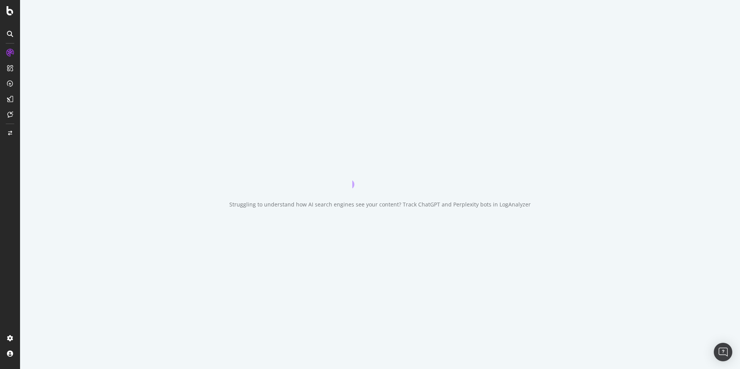
click at [538, 24] on div "Struggling to understand how AI search engines see your content? Track ChatGPT …" at bounding box center [380, 184] width 720 height 369
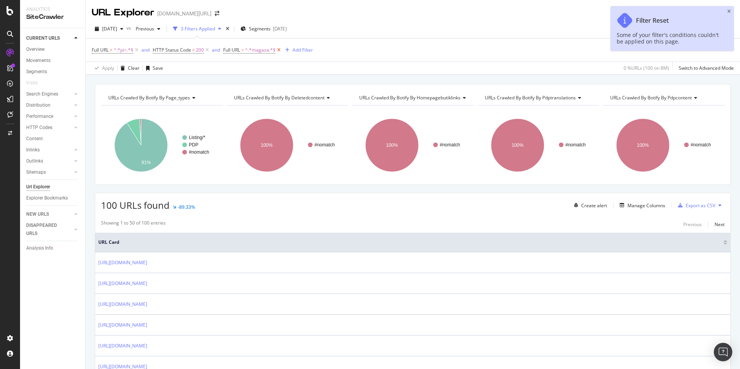
click at [279, 49] on icon at bounding box center [278, 50] width 7 height 8
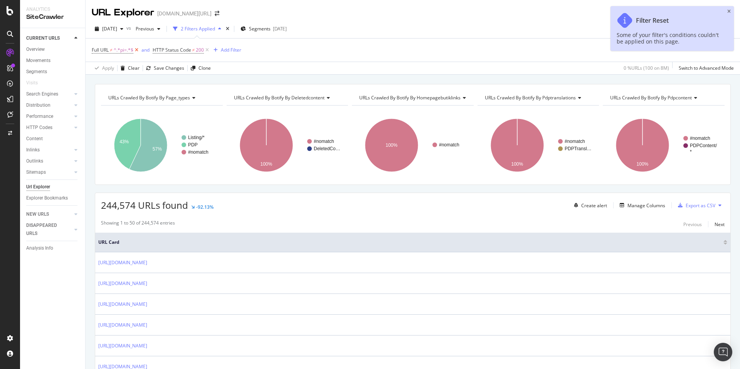
click at [138, 52] on icon at bounding box center [136, 50] width 7 height 8
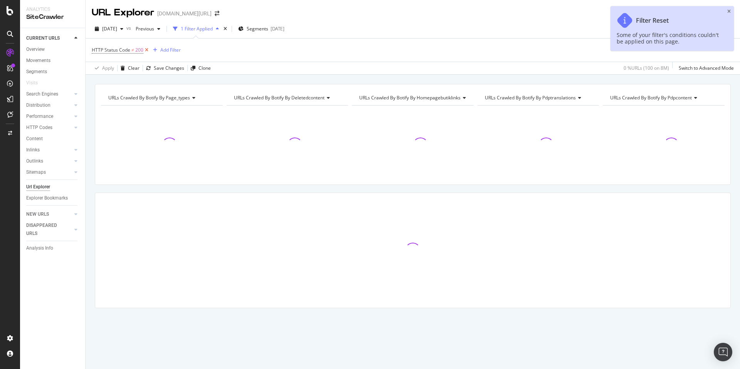
click at [145, 51] on icon at bounding box center [146, 50] width 7 height 8
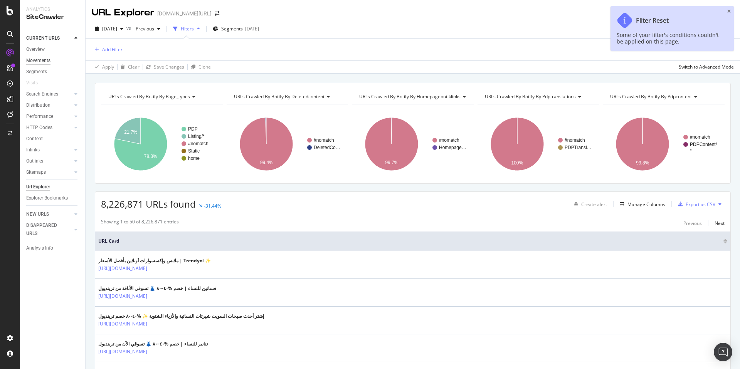
click at [41, 60] on div "Movements" at bounding box center [38, 61] width 24 height 8
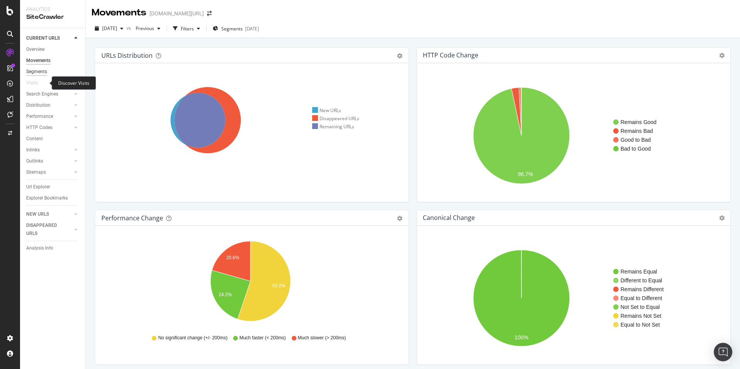
click at [42, 72] on div "Segments" at bounding box center [36, 72] width 21 height 8
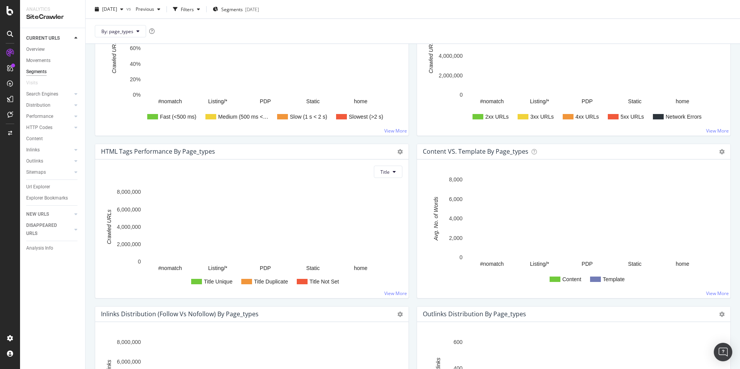
scroll to position [626, 0]
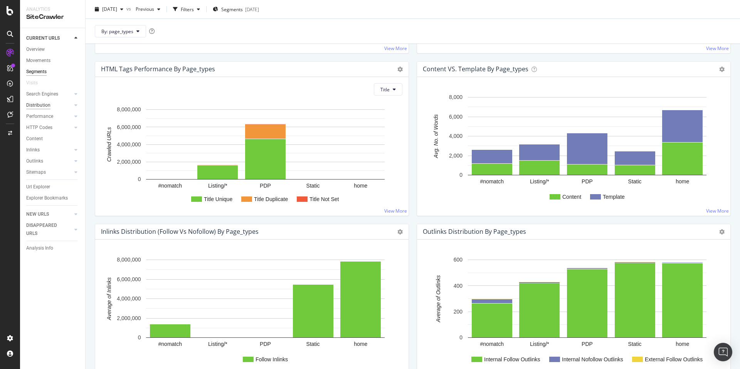
click at [42, 104] on div "Distribution" at bounding box center [38, 105] width 24 height 8
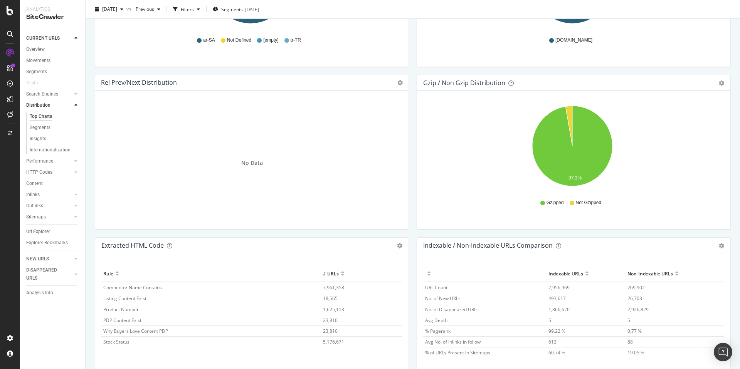
scroll to position [1062, 0]
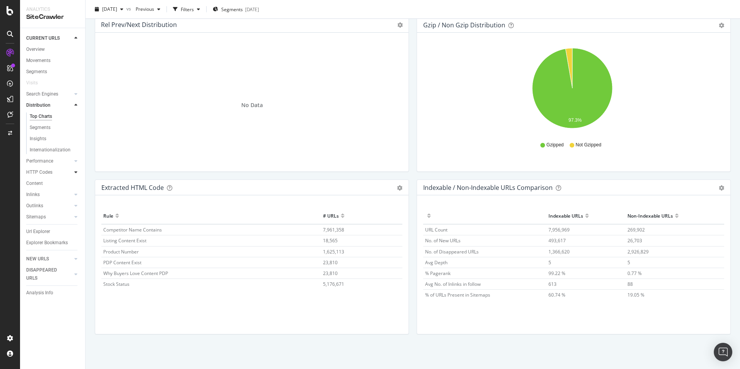
click at [50, 158] on div "Performance" at bounding box center [39, 161] width 27 height 8
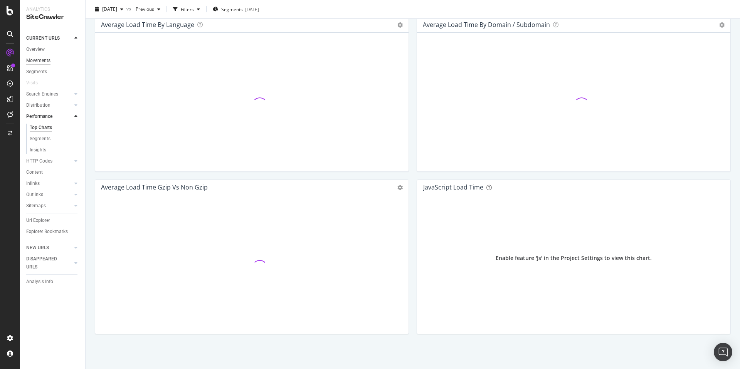
click at [37, 61] on div "Movements" at bounding box center [38, 61] width 24 height 8
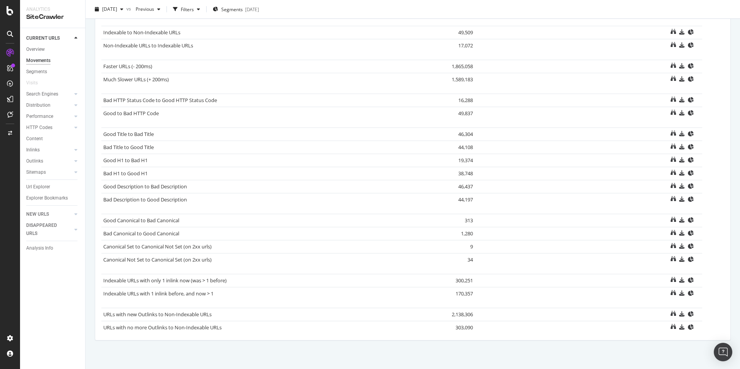
scroll to position [394, 0]
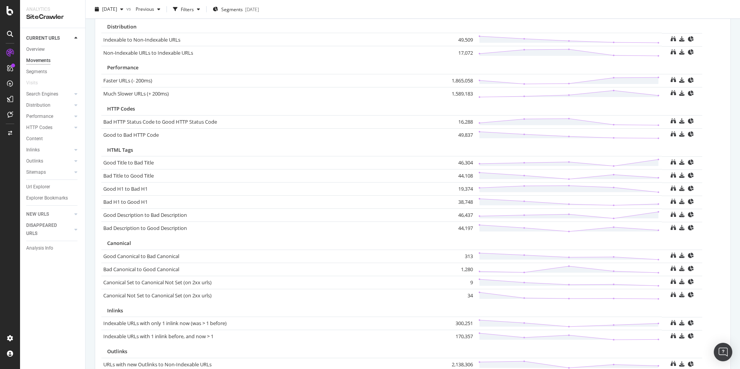
click at [276, 149] on div "HTML Tags" at bounding box center [412, 149] width 611 height 7
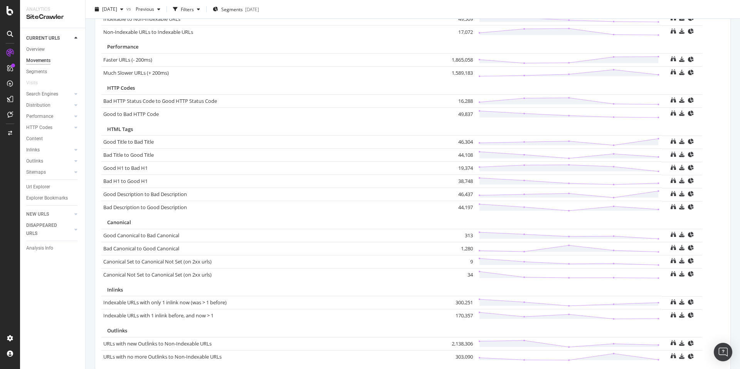
scroll to position [415, 0]
click at [32, 186] on div "Url Explorer" at bounding box center [38, 187] width 24 height 8
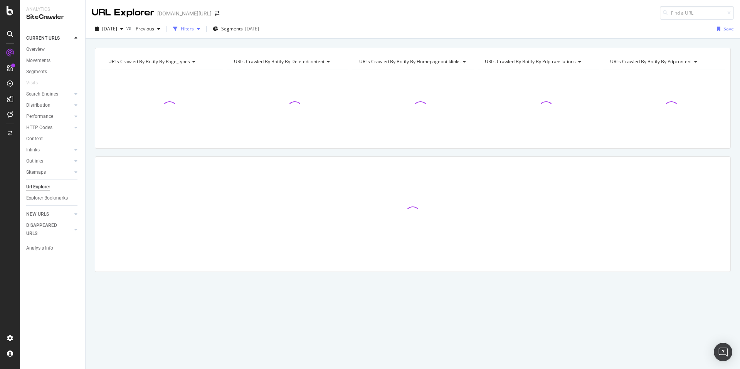
click at [194, 32] on div "Filters" at bounding box center [187, 28] width 13 height 7
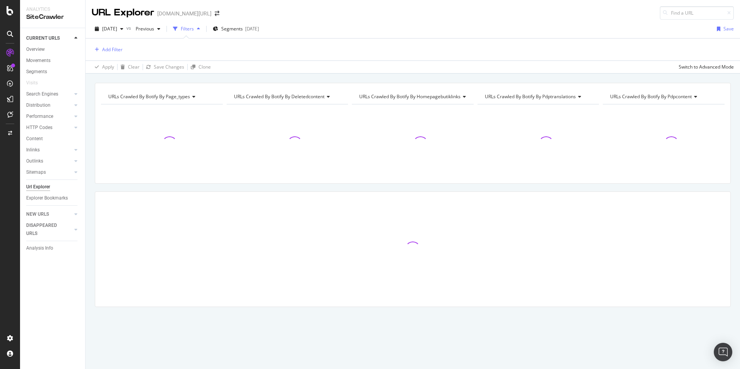
click at [109, 55] on div "Add Filter" at bounding box center [413, 50] width 642 height 22
click at [110, 48] on div "Add Filter" at bounding box center [112, 49] width 20 height 7
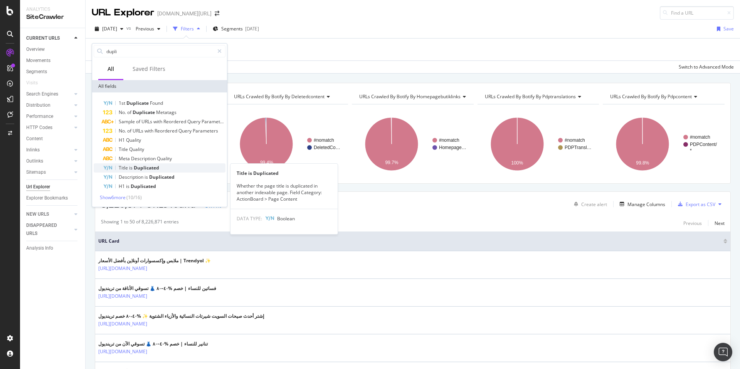
type input "dupli"
click at [158, 166] on span "Duplicated" at bounding box center [146, 167] width 25 height 7
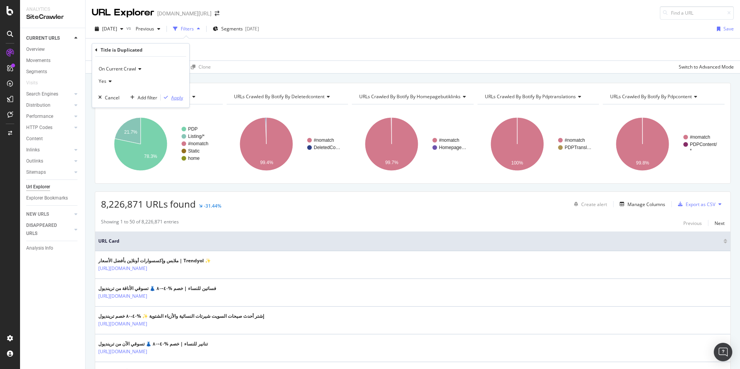
click at [173, 97] on div "Apply" at bounding box center [177, 97] width 12 height 7
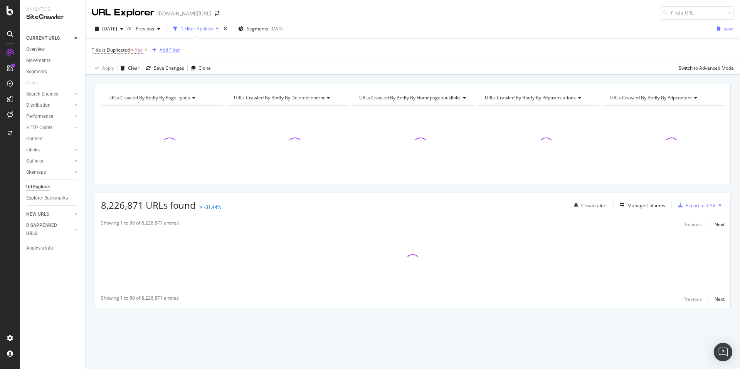
click at [176, 51] on div "Add Filter" at bounding box center [169, 50] width 20 height 7
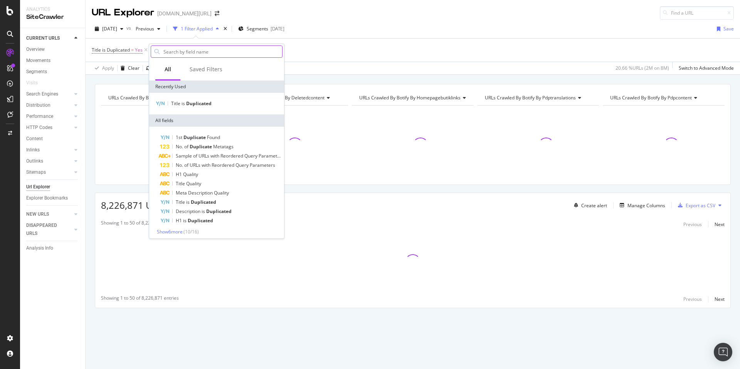
type input "p"
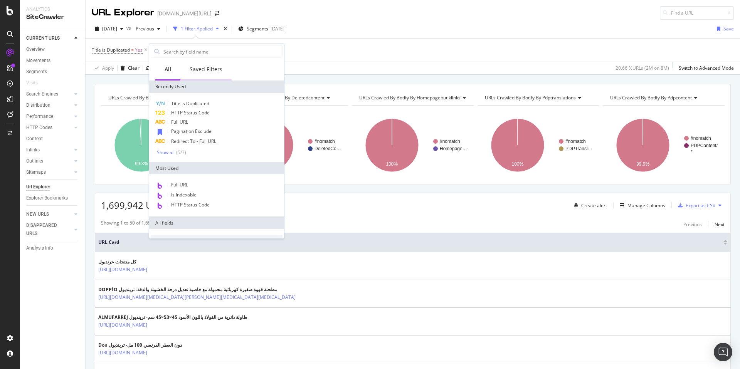
click at [201, 69] on div "Saved Filters" at bounding box center [206, 69] width 33 height 8
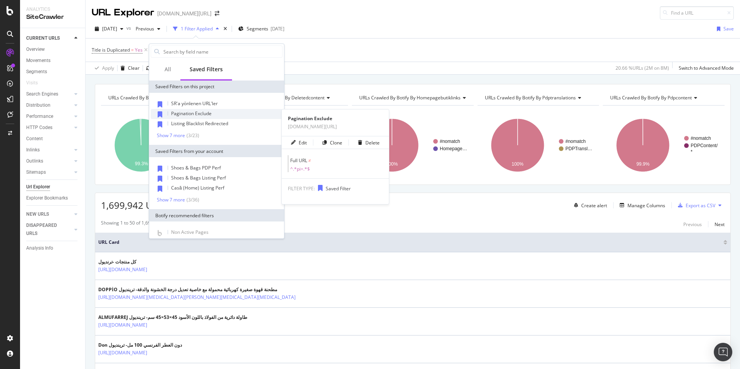
click at [198, 115] on span "Pagination Exclude" at bounding box center [191, 113] width 40 height 7
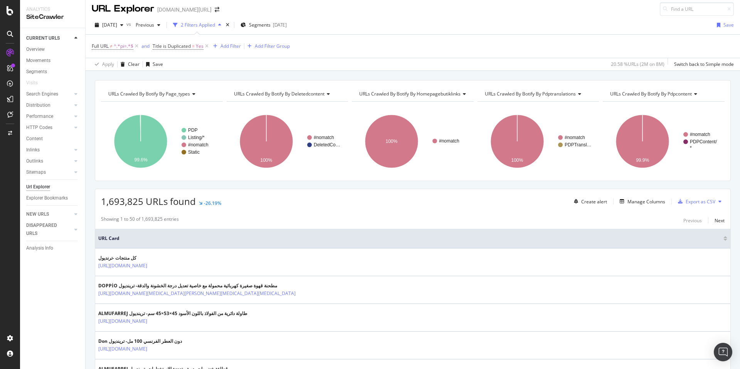
scroll to position [5, 0]
click at [169, 92] on span "URLs Crawled By Botify By page_types" at bounding box center [149, 93] width 82 height 7
click at [275, 67] on div "Apply Clear Save 20.58 % URLs ( 2M on 8M ) Switch back to Simple mode" at bounding box center [413, 63] width 654 height 13
click at [270, 21] on span "Segments" at bounding box center [260, 24] width 22 height 7
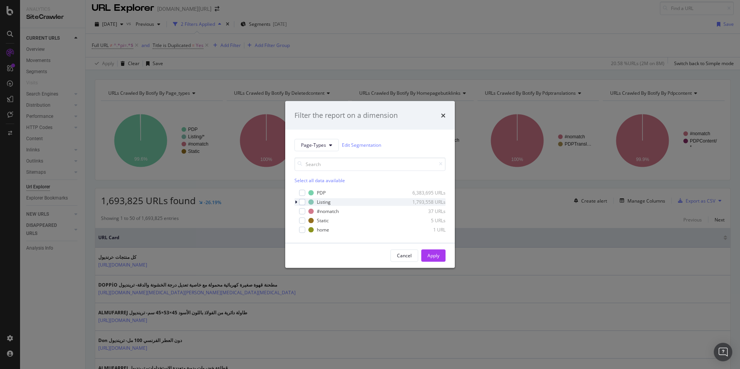
click at [296, 201] on icon "modal" at bounding box center [296, 202] width 2 height 5
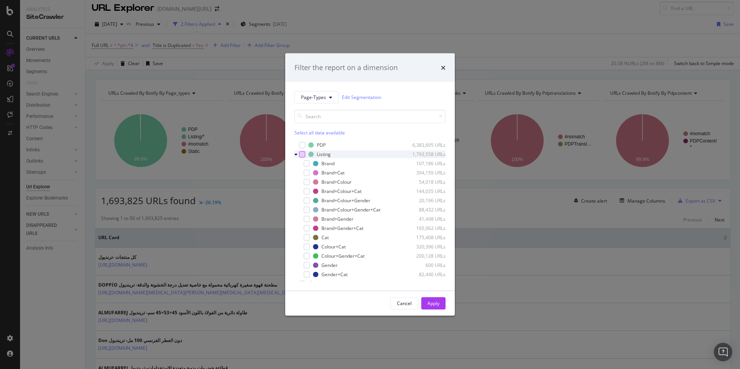
click at [302, 152] on div "modal" at bounding box center [302, 154] width 6 height 6
click at [421, 300] on button "Apply" at bounding box center [433, 303] width 24 height 12
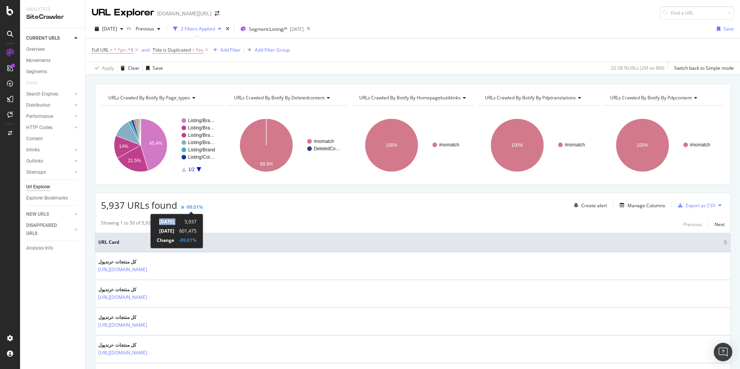
drag, startPoint x: 211, startPoint y: 221, endPoint x: 225, endPoint y: 223, distance: 13.6
click at [203, 223] on div "5th September 2025 5,937 29th August 2025 601,475 Change -99.01%" at bounding box center [176, 231] width 53 height 35
drag, startPoint x: 225, startPoint y: 222, endPoint x: 214, endPoint y: 223, distance: 11.2
click at [203, 223] on div "5th September 2025 5,937 29th August 2025 601,475 Change -99.01%" at bounding box center [176, 231] width 53 height 35
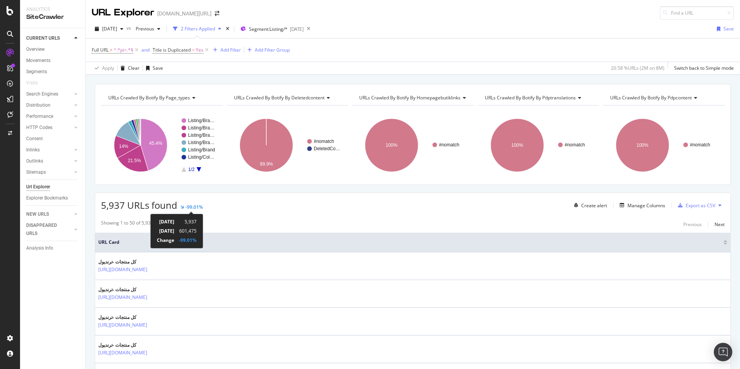
click at [196, 223] on td "5,937" at bounding box center [185, 221] width 22 height 9
click at [121, 21] on div "2025 Sep. 5th vs Previous 2 Filters Applied Segment: Listing/* 2025-09-17 Save …" at bounding box center [413, 47] width 654 height 55
click at [117, 25] on span "2025 Sep. 5th" at bounding box center [109, 28] width 15 height 7
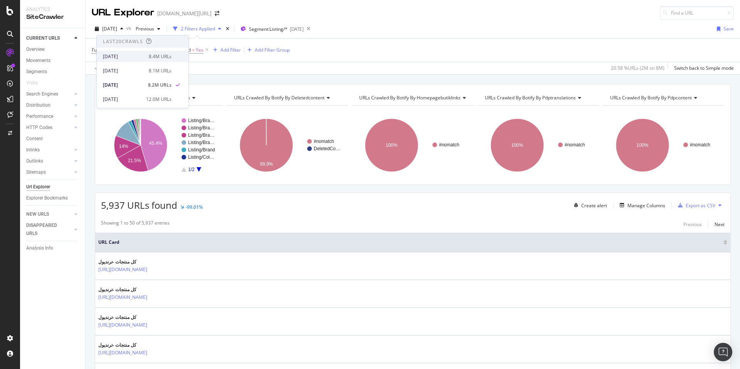
click at [138, 58] on div "2025 Sep. 19th" at bounding box center [123, 56] width 41 height 7
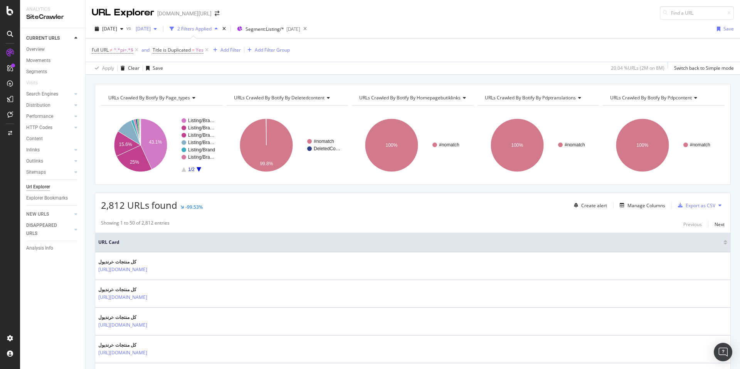
click at [160, 24] on div "2025 Aug. 29th" at bounding box center [146, 29] width 27 height 12
click at [117, 29] on span "2025 Sep. 19th" at bounding box center [109, 28] width 15 height 7
click at [142, 72] on div "2025 Sep. 12th 8.1M URLs" at bounding box center [137, 70] width 69 height 7
click at [117, 29] on span "2025 Sep. 12th" at bounding box center [109, 28] width 15 height 7
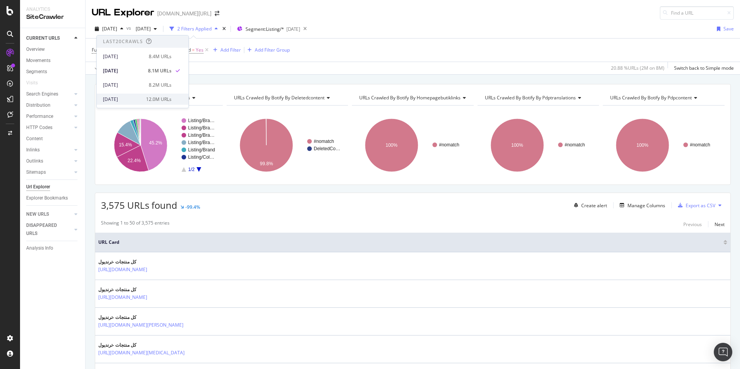
click at [141, 100] on div "2025 Aug. 29th 12.0M URLs" at bounding box center [137, 99] width 69 height 7
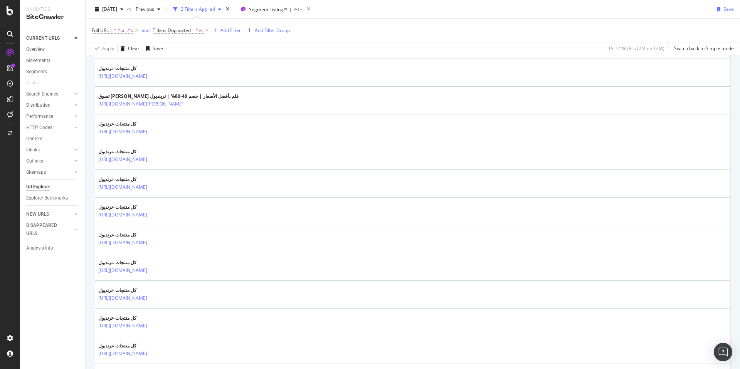
scroll to position [260, 0]
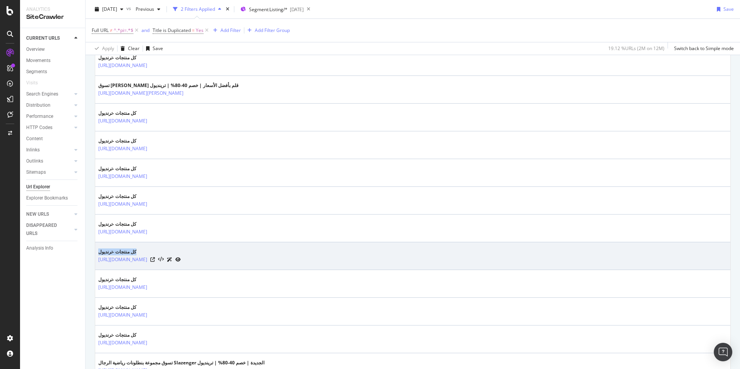
drag, startPoint x: 136, startPoint y: 252, endPoint x: 99, endPoint y: 253, distance: 37.4
click at [99, 253] on div "كل منتجات -ترنديول" at bounding box center [139, 251] width 82 height 7
copy div "كل منتجات -ترنديول"
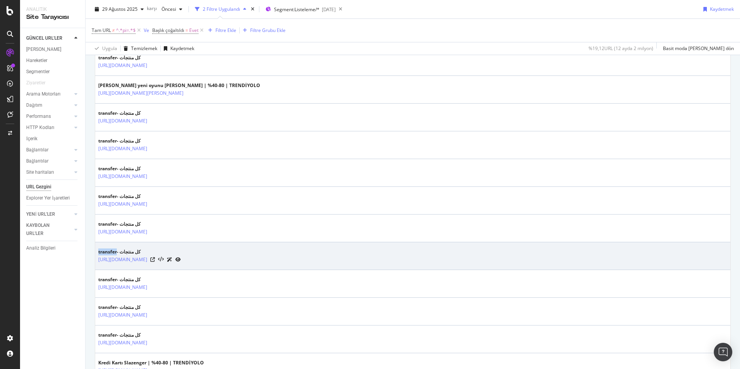
drag, startPoint x: 97, startPoint y: 251, endPoint x: 152, endPoint y: 253, distance: 54.7
click at [152, 253] on td "كل منتجات -transfer https://www.trendyol.com/ar/por-la-cara-women-jumpsuits-x-b…" at bounding box center [412, 256] width 635 height 28
click at [121, 252] on font "كل منتجات -transfer" at bounding box center [119, 251] width 42 height 7
drag, startPoint x: 143, startPoint y: 252, endPoint x: 117, endPoint y: 252, distance: 25.0
click at [117, 252] on div "كل منتجات -transfer" at bounding box center [139, 251] width 82 height 7
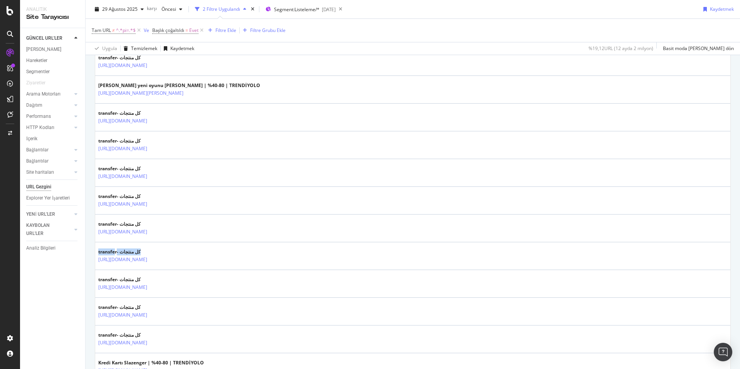
click at [112, 255] on div at bounding box center [112, 255] width 0 height 0
click at [456, 29] on div "Tam URL ≠ ^.*pi=.*$ Ve Başlık çoğaltıldı = Evet Filtre Ekle Filtre Grubu Ekle" at bounding box center [413, 30] width 642 height 23
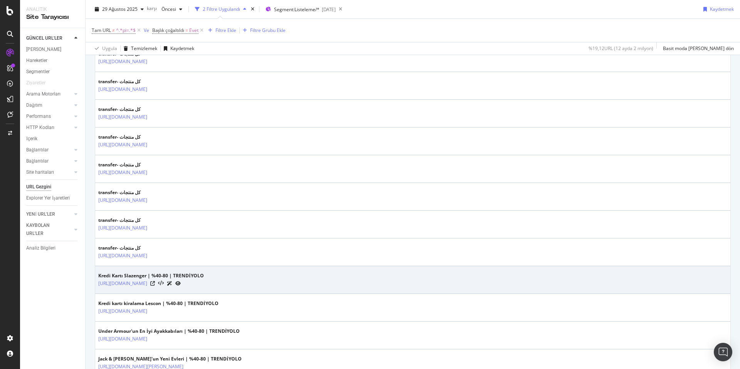
scroll to position [374, 0]
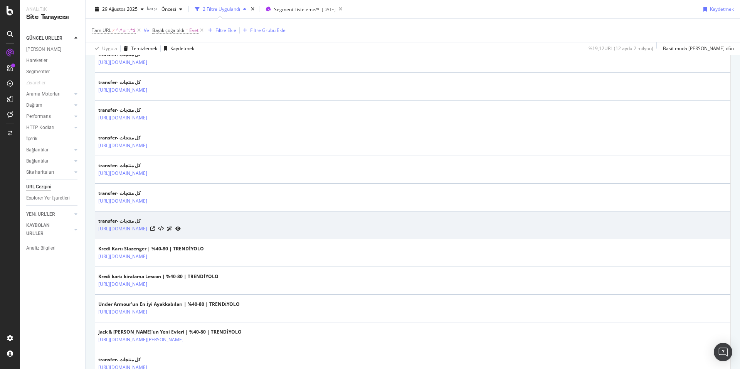
copy font "https://www.trendyol.com/ar/depa-inşaat-marketi-x-b142850-c103720"
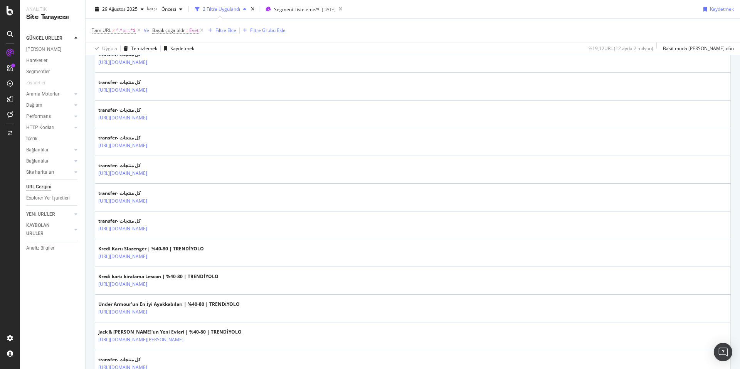
click at [391, 24] on div "Tam URL ≠ ^.*pi=.*$ Ve Başlık çoğaltıldı = Evet Filtre Ekle Filtre Grubu Ekle" at bounding box center [413, 30] width 642 height 23
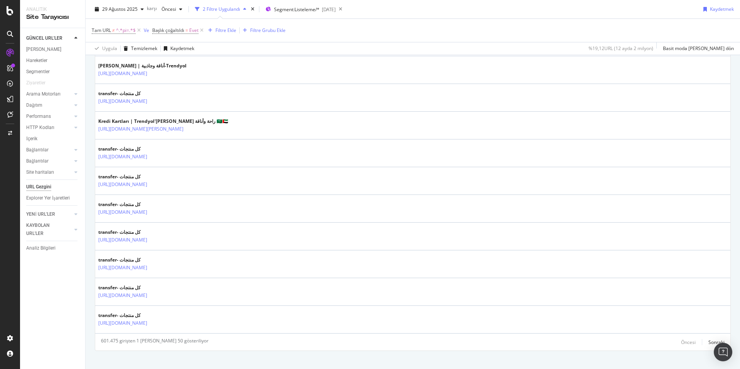
scroll to position [1320, 0]
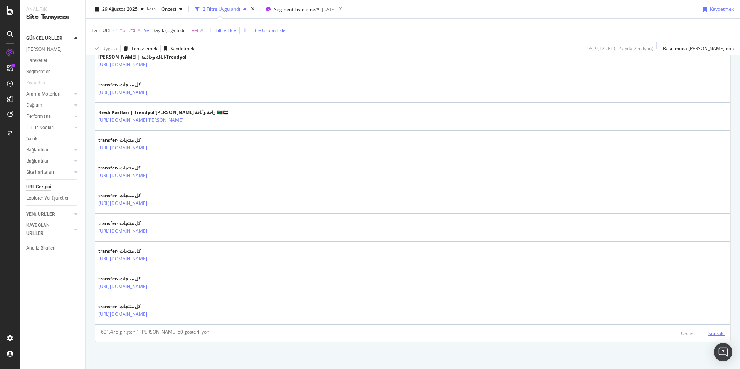
click at [718, 330] on font "Sonraki" at bounding box center [716, 333] width 16 height 7
